Goal: Check status: Check status

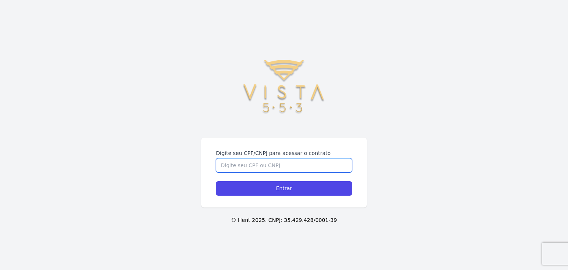
click at [265, 168] on input "Digite seu CPF/CNPJ para acessar o contrato" at bounding box center [284, 165] width 136 height 14
type input "21886396850"
click at [216, 181] on input "Entrar" at bounding box center [284, 188] width 136 height 14
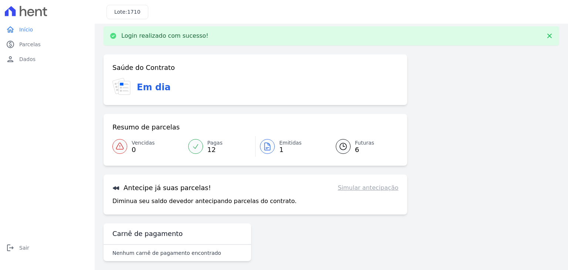
scroll to position [12, 0]
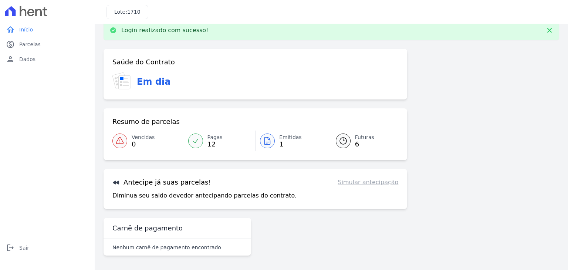
click at [201, 139] on div at bounding box center [195, 140] width 15 height 15
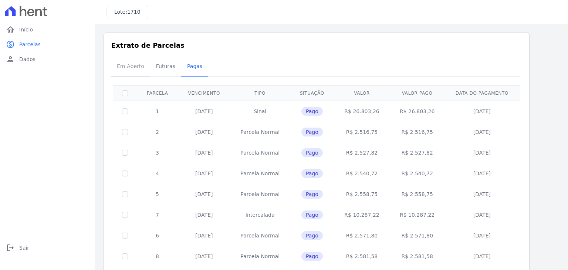
click at [122, 64] on span "Em Aberto" at bounding box center [130, 66] width 36 height 15
click at [160, 69] on span "Futuras" at bounding box center [166, 66] width 28 height 15
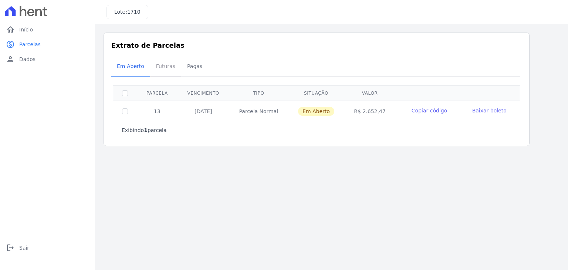
click at [168, 68] on span "Futuras" at bounding box center [166, 66] width 28 height 15
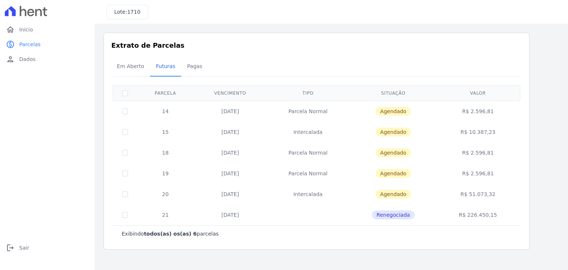
drag, startPoint x: 325, startPoint y: 112, endPoint x: 248, endPoint y: 112, distance: 76.9
click at [276, 112] on td "Parcela Normal" at bounding box center [307, 111] width 83 height 21
drag, startPoint x: 329, startPoint y: 130, endPoint x: 270, endPoint y: 130, distance: 59.1
click at [270, 130] on tr "15 [DATE] [GEOGRAPHIC_DATA] [GEOGRAPHIC_DATA] R$ 10.387,23" at bounding box center [316, 132] width 407 height 21
click at [129, 69] on span "Em Aberto" at bounding box center [130, 66] width 36 height 15
